Goal: Feedback & Contribution: Leave review/rating

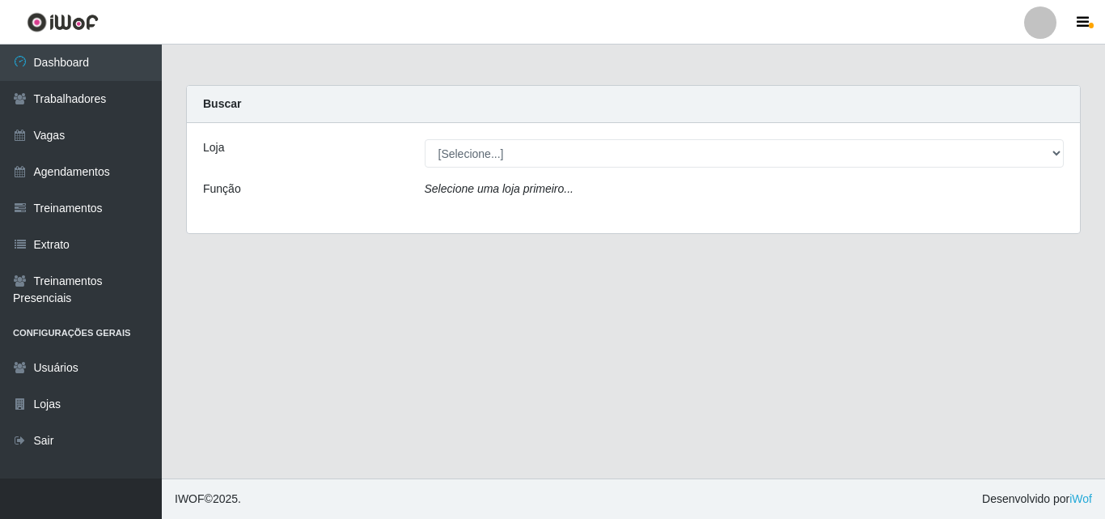
click at [488, 168] on div "Loja [Selecione...] Chinatown Sushimi - [GEOGRAPHIC_DATA] Função Selecione uma …" at bounding box center [633, 178] width 893 height 110
drag, startPoint x: 487, startPoint y: 176, endPoint x: 487, endPoint y: 186, distance: 10.5
click at [487, 176] on div "Loja [Selecione...] Chinatown Sushimi - [GEOGRAPHIC_DATA] Função Selecione uma …" at bounding box center [633, 178] width 893 height 110
click at [489, 191] on icon "Selecione uma loja primeiro..." at bounding box center [499, 188] width 149 height 13
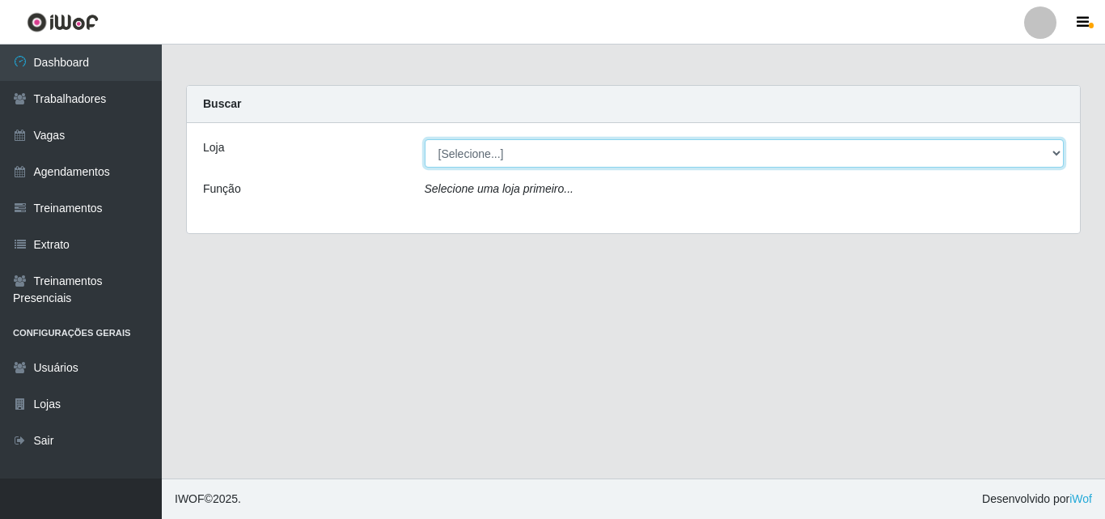
click at [494, 144] on select "[Selecione...] Chinatown Sushimi - [GEOGRAPHIC_DATA]" at bounding box center [745, 153] width 640 height 28
select select "357"
click at [425, 139] on select "[Selecione...] Chinatown Sushimi - [GEOGRAPHIC_DATA]" at bounding box center [745, 153] width 640 height 28
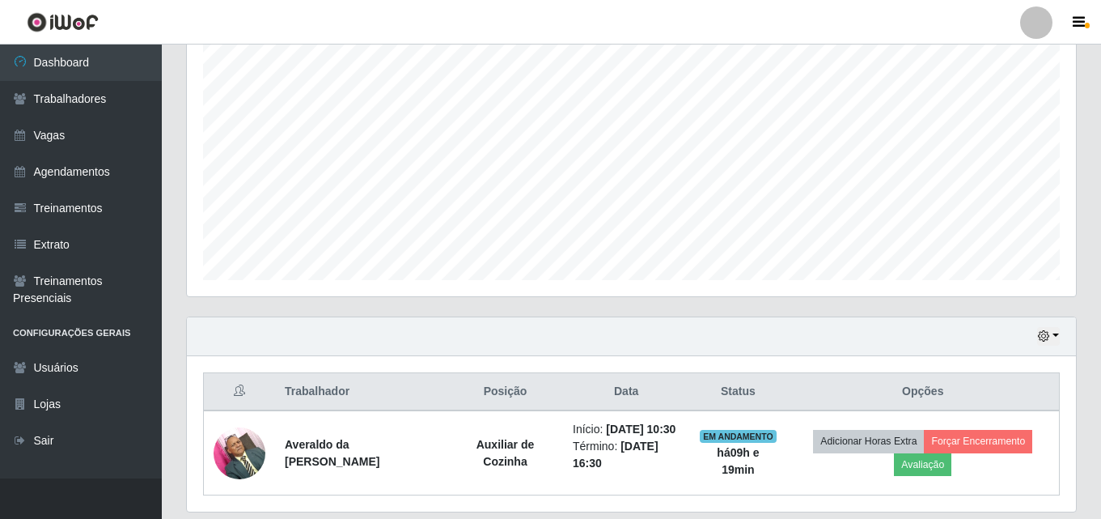
scroll to position [369, 0]
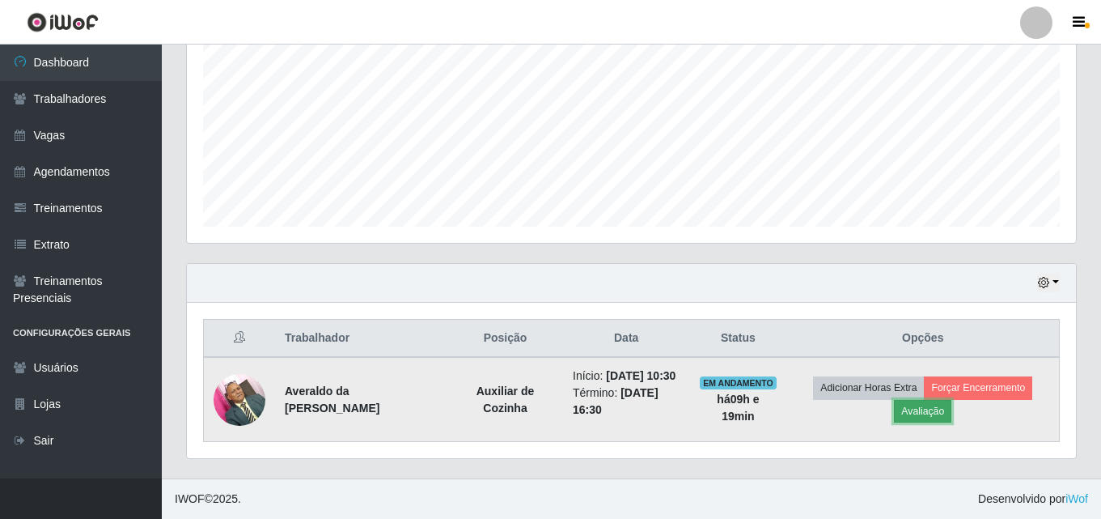
click at [921, 400] on button "Avaliação" at bounding box center [922, 411] width 57 height 23
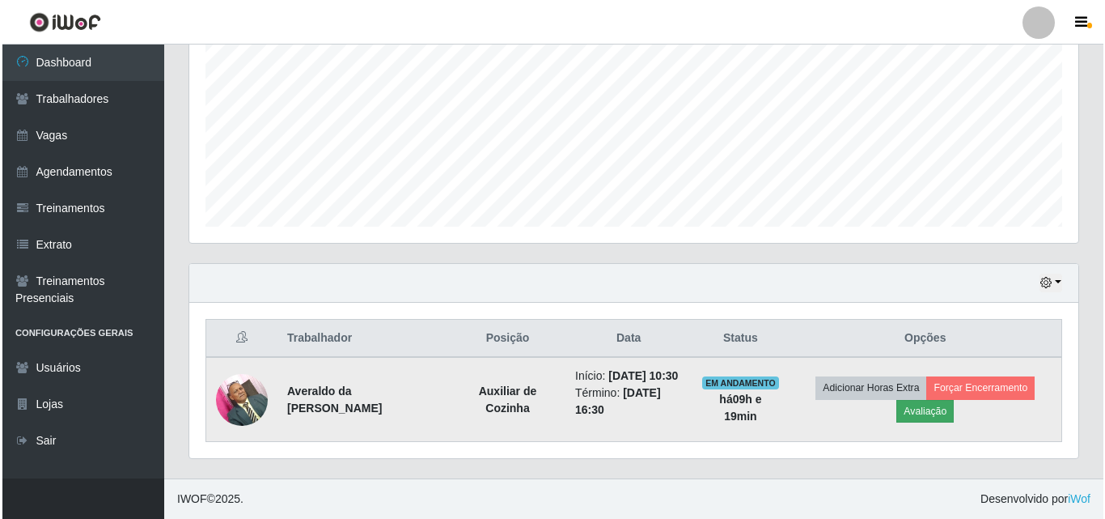
scroll to position [336, 881]
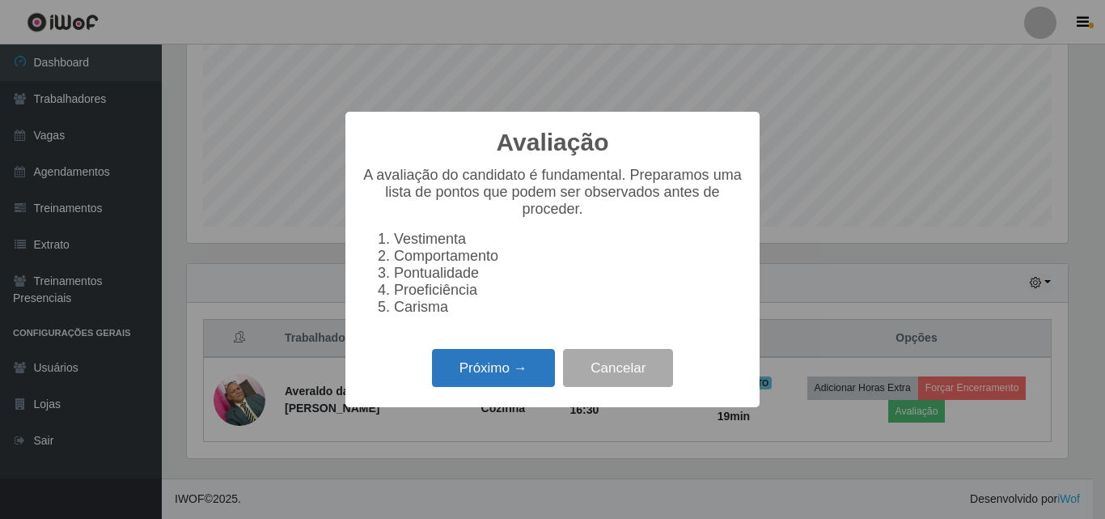
click at [490, 382] on button "Próximo →" at bounding box center [493, 368] width 123 height 38
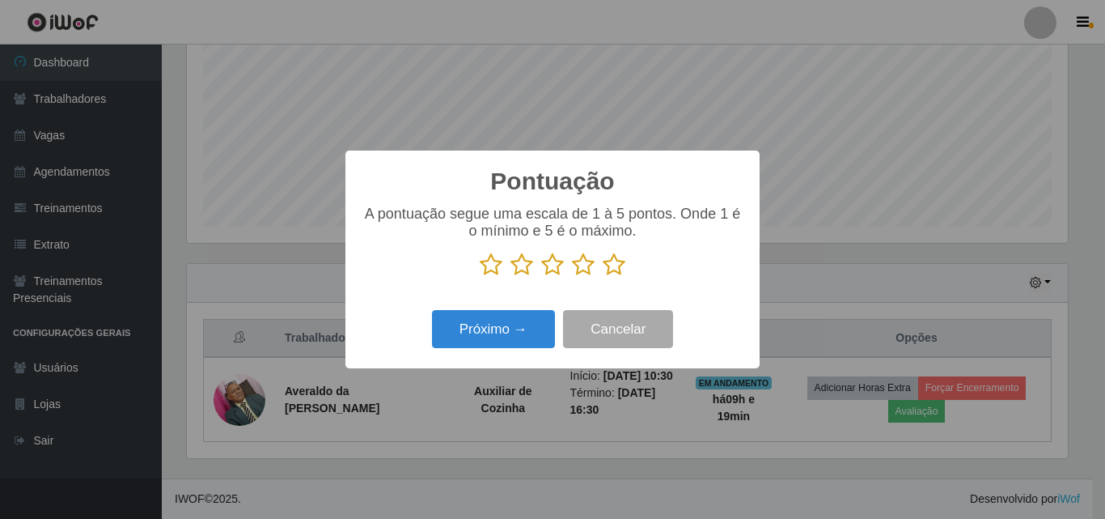
click at [617, 265] on icon at bounding box center [614, 264] width 23 height 24
click at [603, 277] on input "radio" at bounding box center [603, 277] width 0 height 0
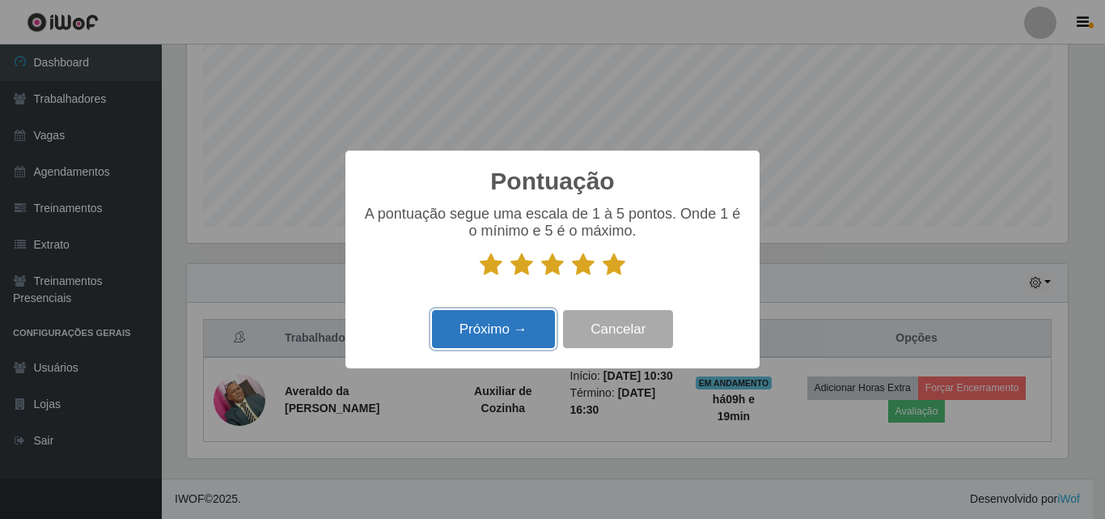
click at [503, 337] on button "Próximo →" at bounding box center [493, 329] width 123 height 38
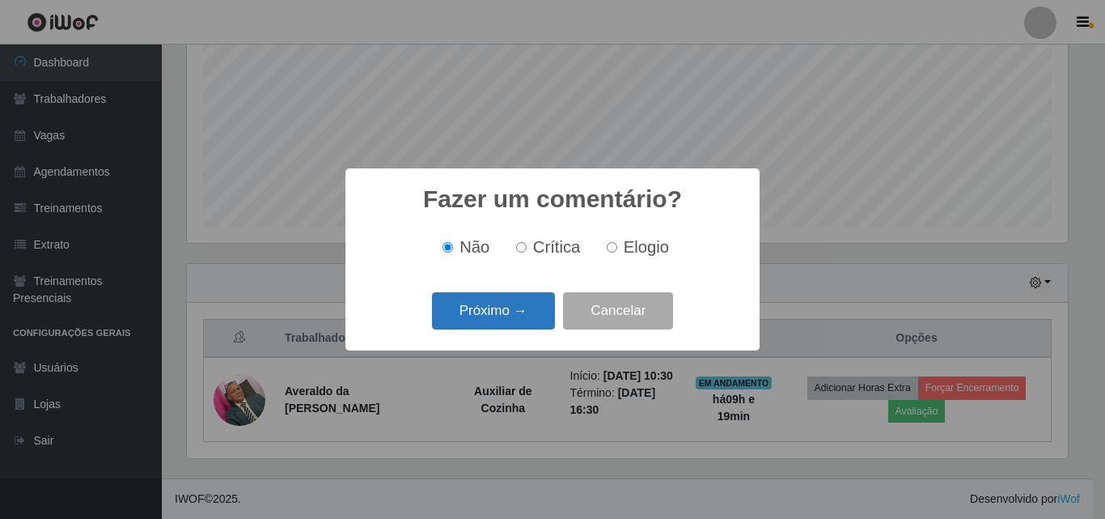
click at [501, 309] on button "Próximo →" at bounding box center [493, 311] width 123 height 38
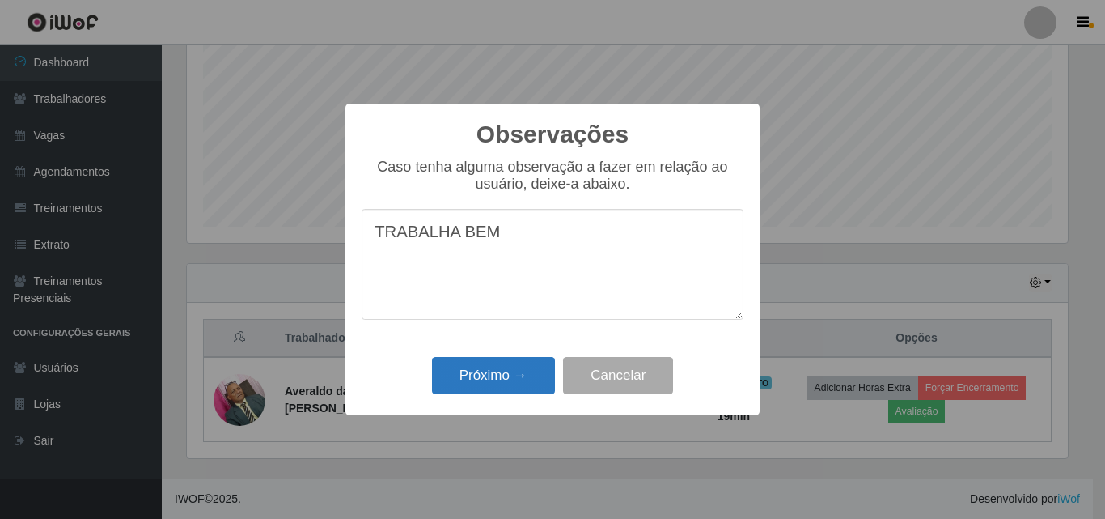
type textarea "TRABALHA BEM"
click at [489, 383] on button "Próximo →" at bounding box center [493, 376] width 123 height 38
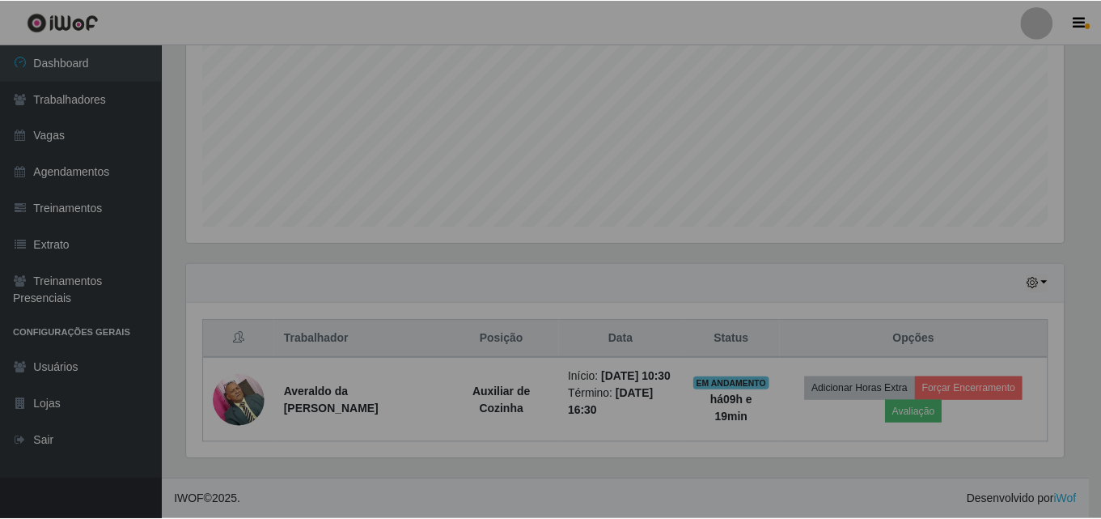
scroll to position [336, 889]
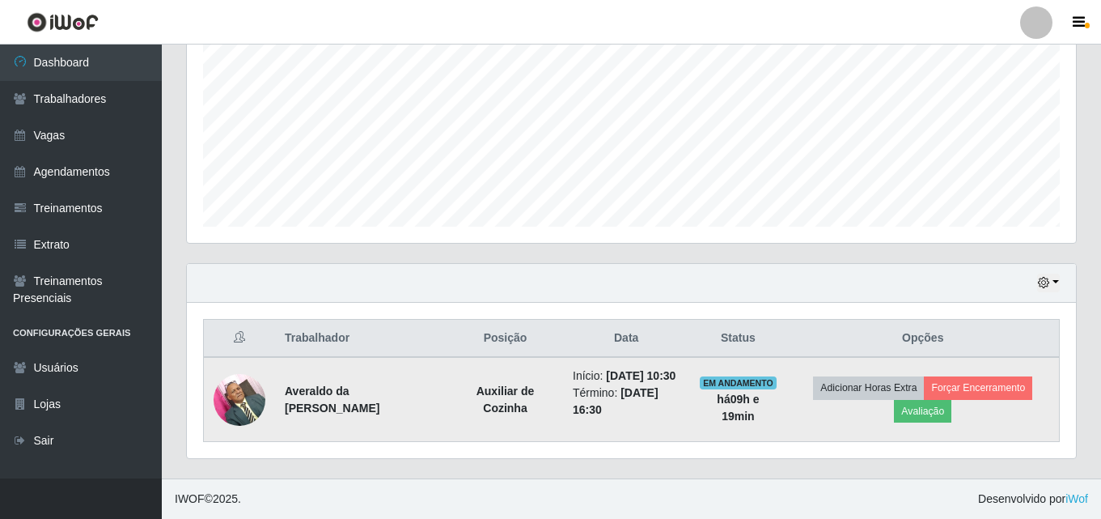
click at [959, 366] on td "Adicionar Horas Extra Forçar Encerramento Avaliação" at bounding box center [923, 399] width 273 height 85
click at [967, 376] on button "Forçar Encerramento" at bounding box center [978, 387] width 108 height 23
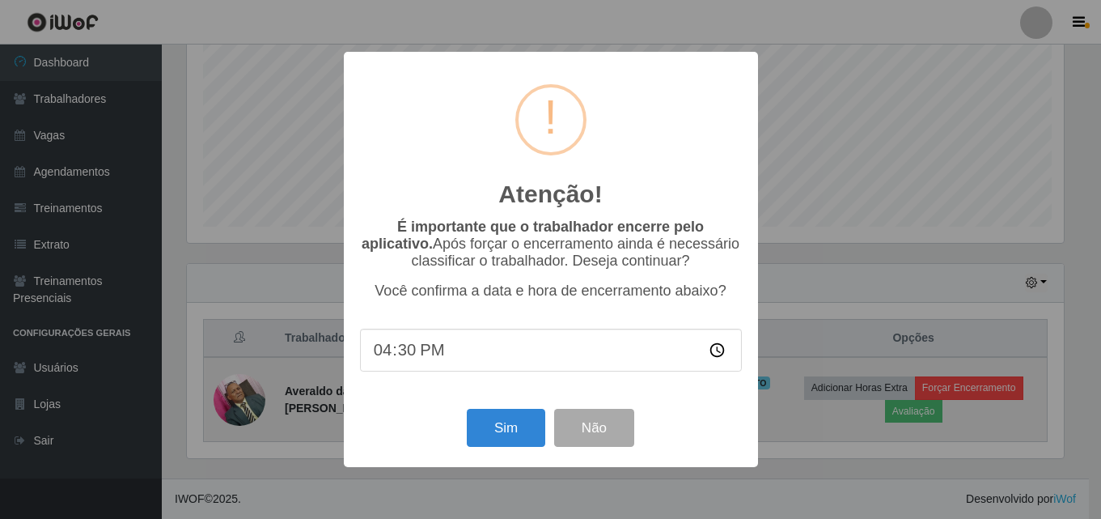
scroll to position [336, 881]
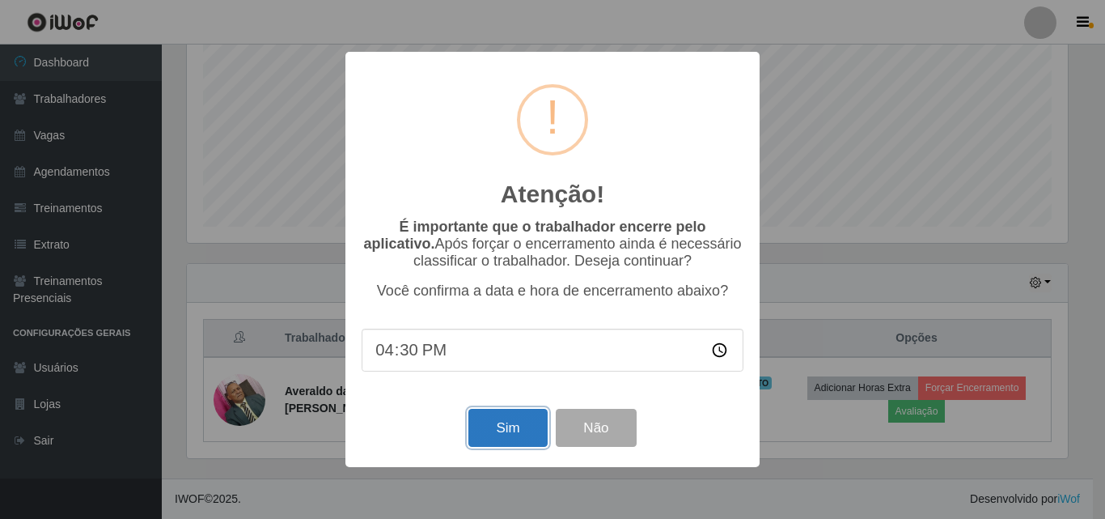
click at [511, 434] on button "Sim" at bounding box center [507, 428] width 78 height 38
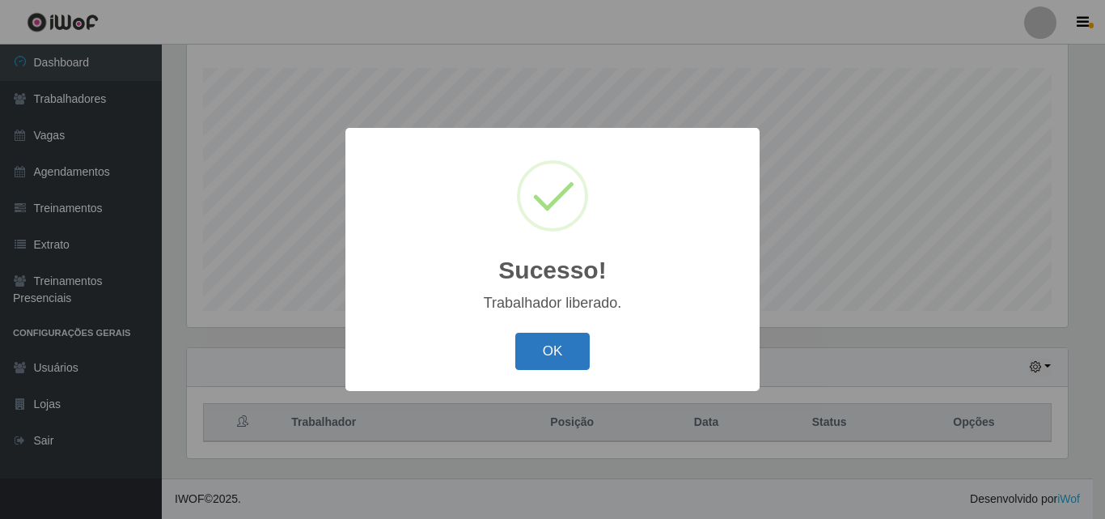
click at [569, 346] on button "OK" at bounding box center [552, 352] width 75 height 38
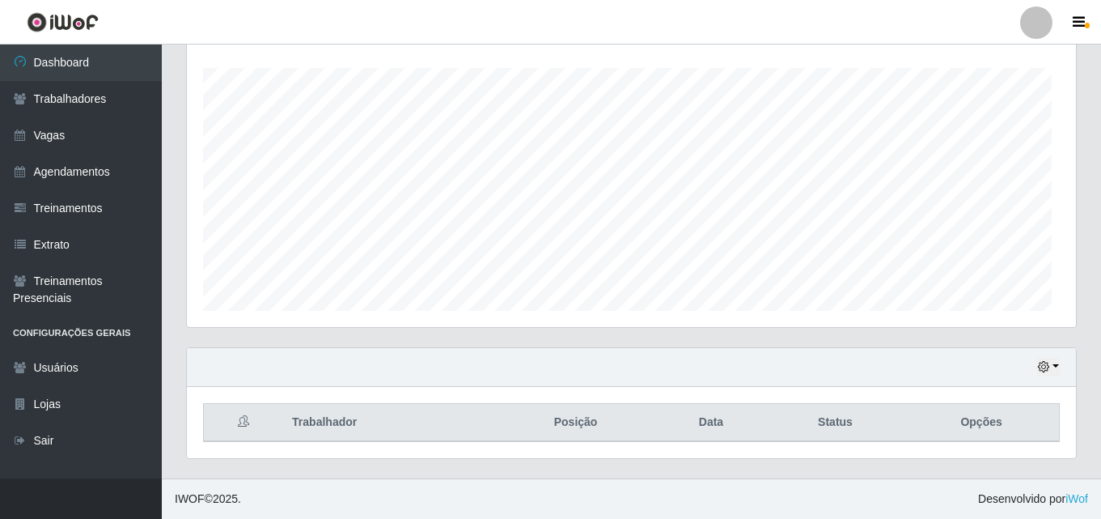
scroll to position [336, 889]
